Goal: Task Accomplishment & Management: Manage account settings

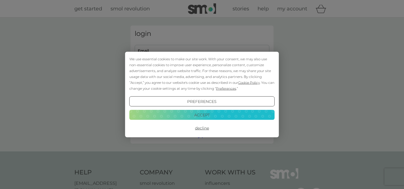
type input "[PERSON_NAME][EMAIL_ADDRESS][PERSON_NAME][DOMAIN_NAME]"
click at [180, 50] on div "We use essential cookies to make our site work. With your consent, we may also …" at bounding box center [202, 94] width 404 height 189
click at [198, 115] on button "Accept" at bounding box center [201, 115] width 145 height 10
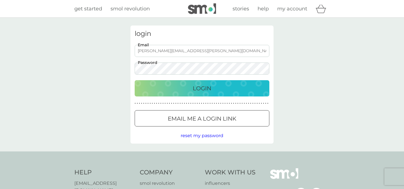
click at [198, 92] on p "Login" at bounding box center [202, 88] width 19 height 9
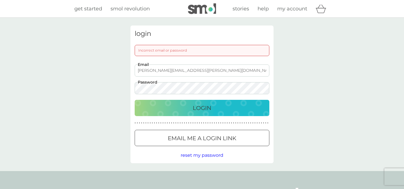
click at [199, 136] on div at bounding box center [202, 139] width 20 height 6
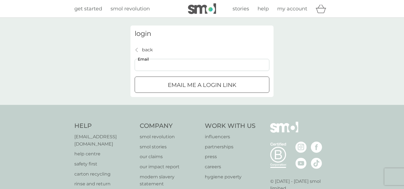
click at [151, 64] on input "Email" at bounding box center [202, 65] width 135 height 12
type input "[PERSON_NAME][EMAIL_ADDRESS][PERSON_NAME][DOMAIN_NAME]"
click at [196, 86] on div "submit" at bounding box center [202, 85] width 20 height 6
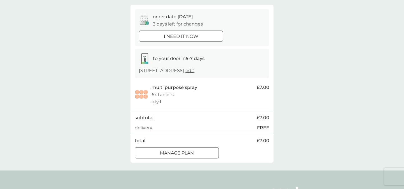
scroll to position [49, 0]
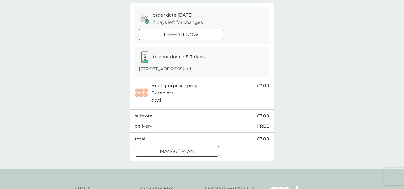
click at [183, 151] on div at bounding box center [177, 152] width 20 height 6
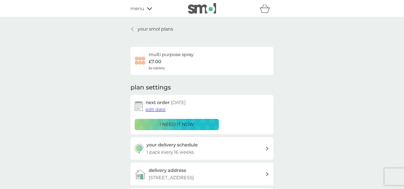
click at [153, 109] on span "edit date" at bounding box center [156, 109] width 20 height 5
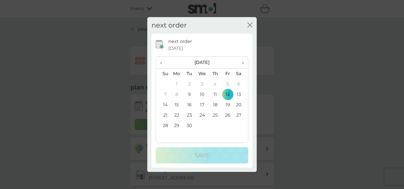
click at [243, 63] on span "›" at bounding box center [241, 63] width 6 height 12
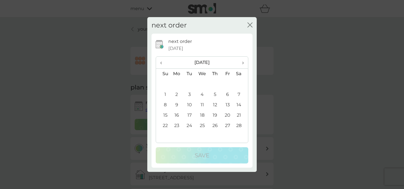
click at [243, 63] on span "›" at bounding box center [241, 63] width 6 height 12
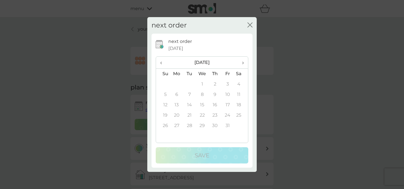
click at [243, 63] on span "›" at bounding box center [241, 63] width 6 height 12
click at [176, 95] on td "7" at bounding box center [176, 95] width 13 height 10
click at [162, 63] on span "‹" at bounding box center [163, 63] width 6 height 12
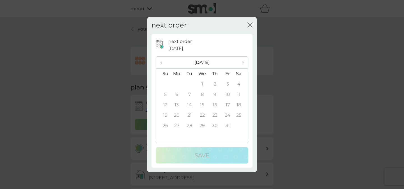
click at [162, 63] on span "‹" at bounding box center [163, 63] width 6 height 12
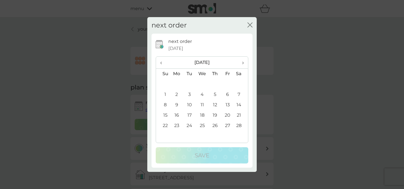
click at [162, 63] on span "‹" at bounding box center [163, 63] width 6 height 12
click at [178, 94] on td "5" at bounding box center [176, 95] width 13 height 10
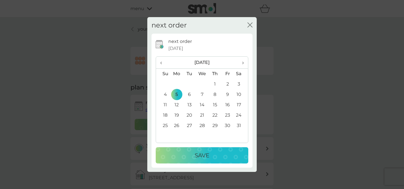
click at [202, 154] on p "Save" at bounding box center [202, 155] width 15 height 9
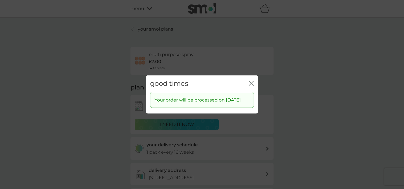
click at [253, 81] on icon "close" at bounding box center [253, 83] width 2 height 4
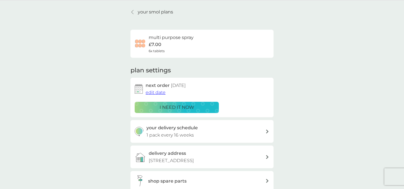
scroll to position [15, 0]
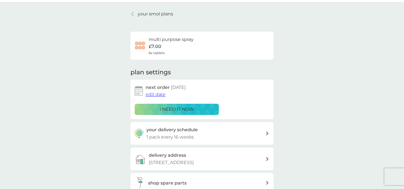
click at [134, 13] on div at bounding box center [133, 14] width 4 height 4
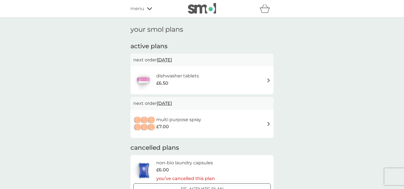
click at [190, 75] on h6 "dishwasher tablets" at bounding box center [177, 75] width 43 height 7
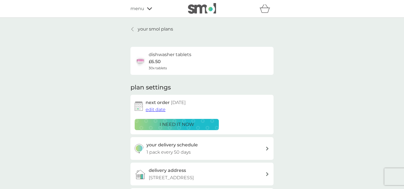
click at [158, 110] on span "edit date" at bounding box center [156, 109] width 20 height 5
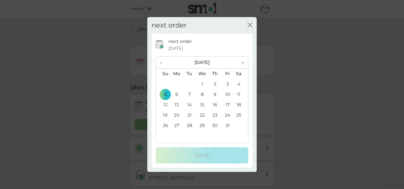
click at [161, 63] on span "‹" at bounding box center [163, 63] width 6 height 12
click at [250, 25] on icon "close" at bounding box center [251, 25] width 2 height 4
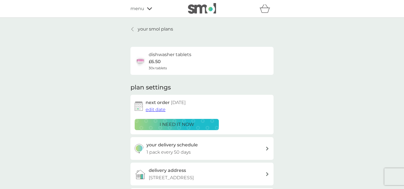
click at [174, 124] on p "i need it now" at bounding box center [177, 124] width 35 height 7
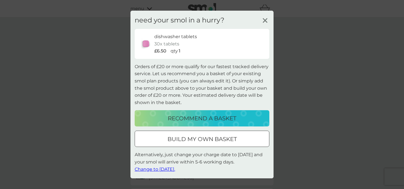
click at [156, 170] on span "Change to tomorrow." at bounding box center [155, 169] width 40 height 5
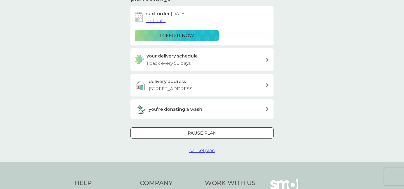
scroll to position [70, 0]
